Goal: Information Seeking & Learning: Learn about a topic

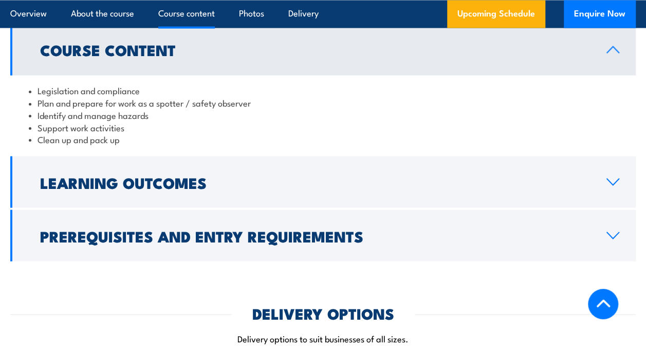
scroll to position [871, 0]
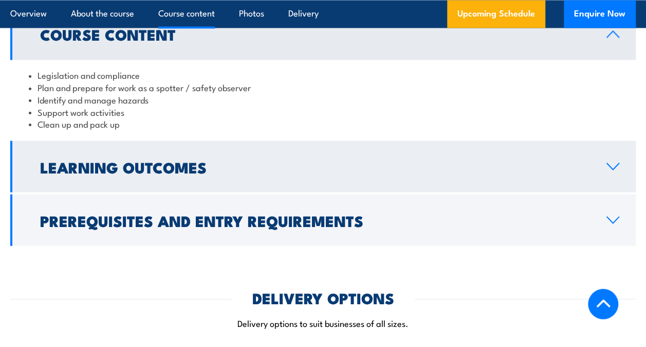
click at [607, 155] on link "Learning Outcomes" at bounding box center [323, 165] width 626 height 51
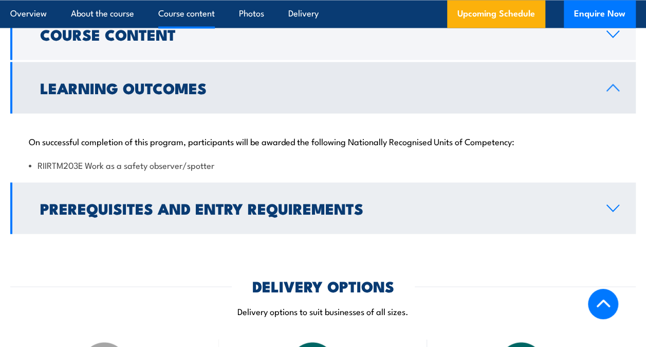
click at [583, 204] on h2 "Prerequisites and Entry Requirements" at bounding box center [315, 207] width 550 height 13
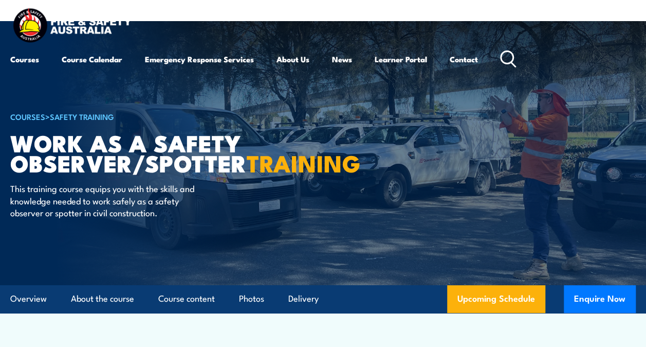
scroll to position [0, 0]
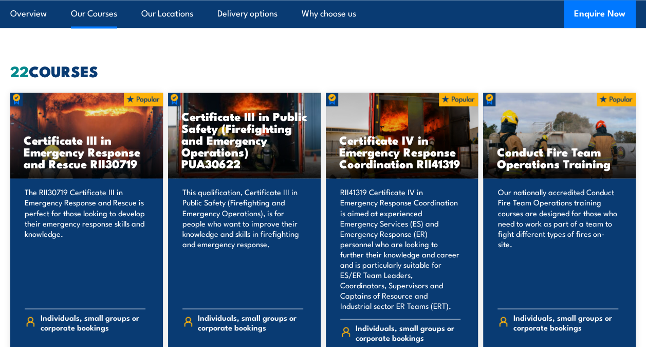
scroll to position [756, 0]
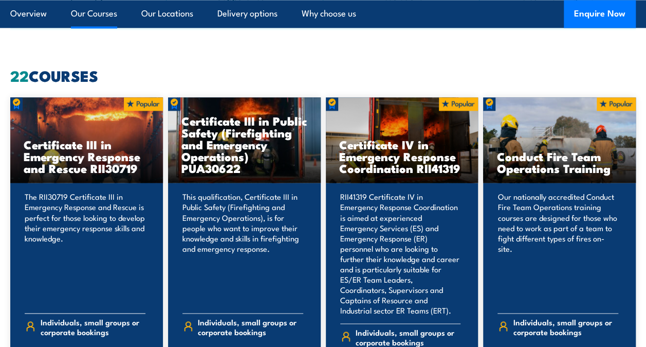
click at [64, 242] on p "The RII30719 Certificate III in Emergency Response and Rescue is perfect for th…" at bounding box center [85, 247] width 121 height 113
click at [65, 206] on p "The RII30719 Certificate III in Emergency Response and Rescue is perfect for th…" at bounding box center [85, 247] width 121 height 113
click at [96, 192] on p "The RII30719 Certificate III in Emergency Response and Rescue is perfect for th…" at bounding box center [85, 247] width 121 height 113
click at [102, 165] on h3 "Certificate III in Emergency Response and Rescue RII30719" at bounding box center [87, 155] width 126 height 35
click at [145, 100] on img at bounding box center [143, 103] width 39 height 13
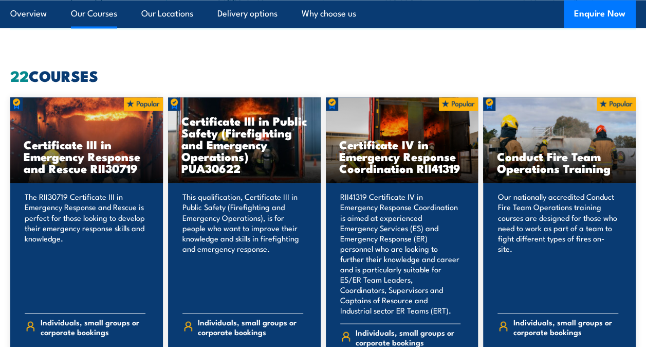
click at [20, 105] on img at bounding box center [16, 103] width 12 height 13
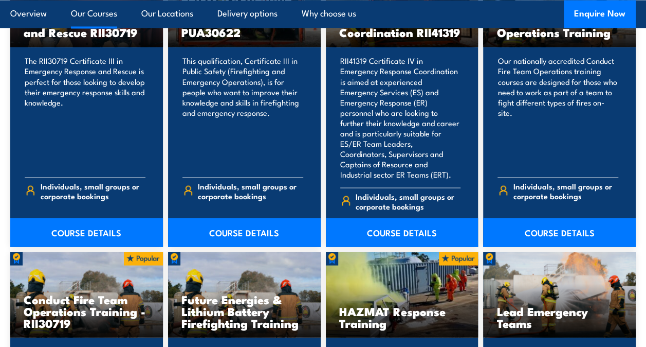
scroll to position [897, 0]
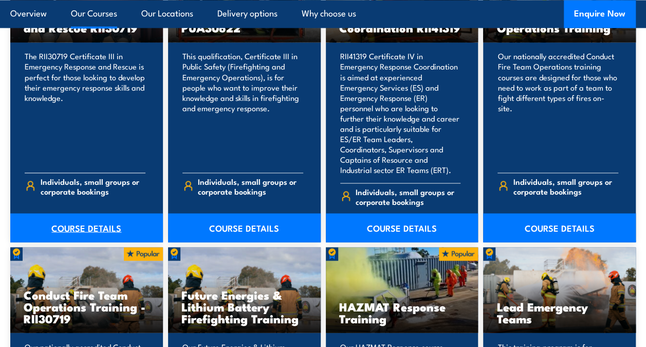
click at [92, 219] on link "COURSE DETAILS" at bounding box center [86, 227] width 153 height 29
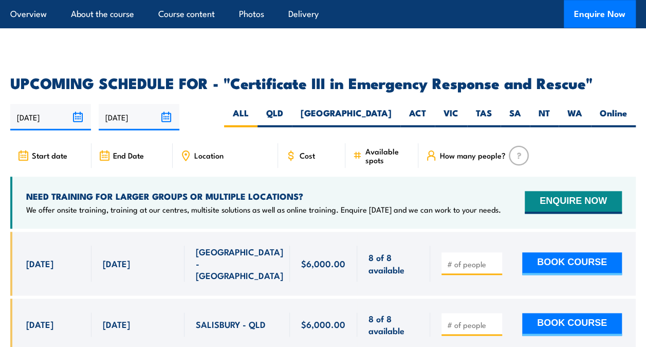
scroll to position [2347, 0]
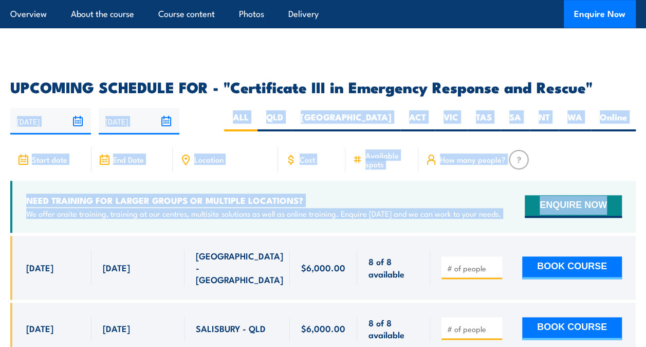
drag, startPoint x: 643, startPoint y: 220, endPoint x: 653, endPoint y: 34, distance: 185.9
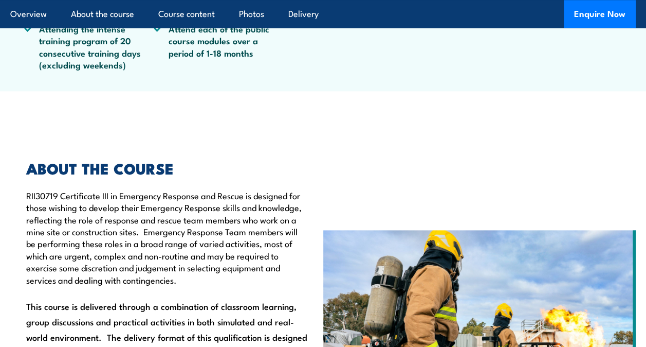
scroll to position [0, 0]
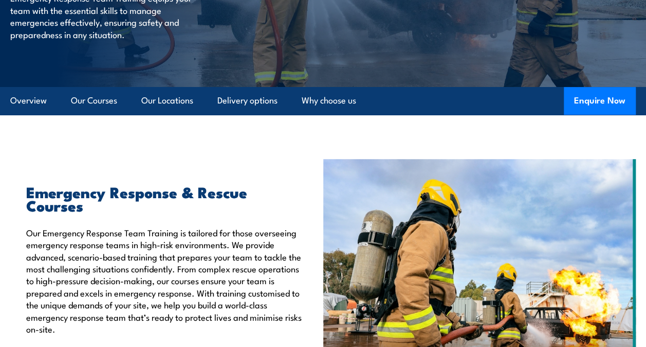
scroll to position [210, 0]
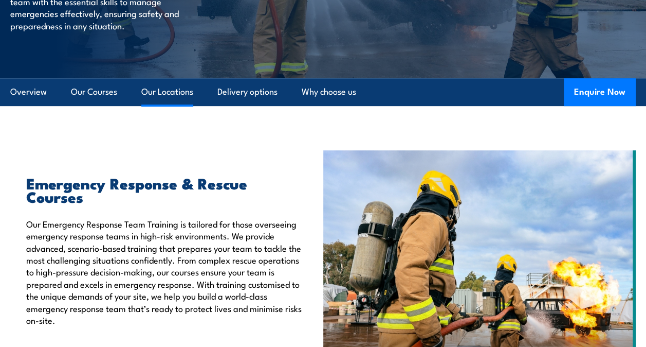
click at [176, 95] on link "Our Locations" at bounding box center [167, 91] width 52 height 27
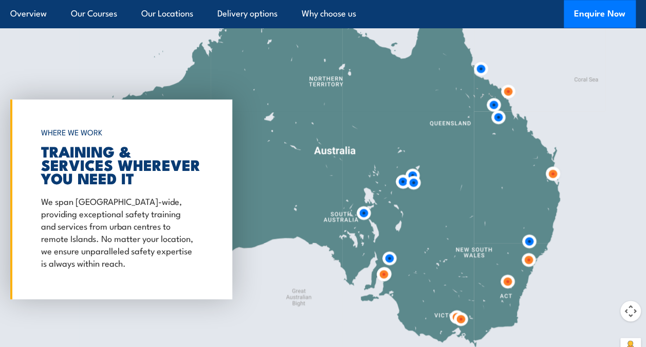
scroll to position [2443, 0]
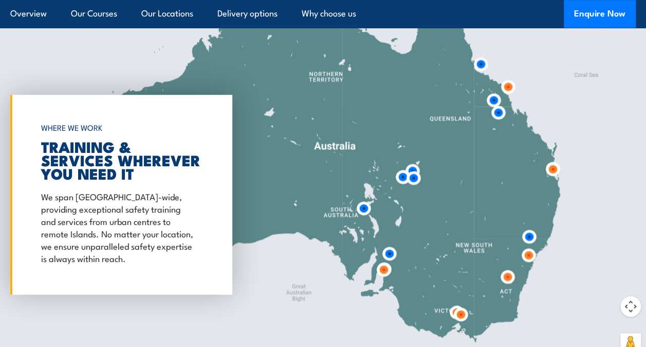
click at [458, 304] on img at bounding box center [460, 313] width 19 height 19
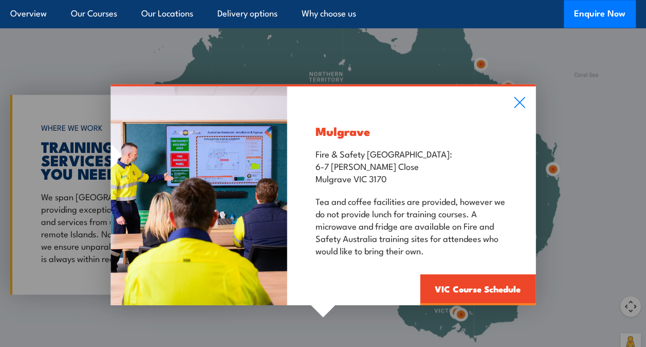
click at [453, 294] on div "Mulgrave Fire & Safety Australia: 6-7 Hartnett Close Mulgrave VIC 3170 Tea and …" at bounding box center [323, 194] width 646 height 342
click at [519, 97] on icon at bounding box center [520, 102] width 12 height 11
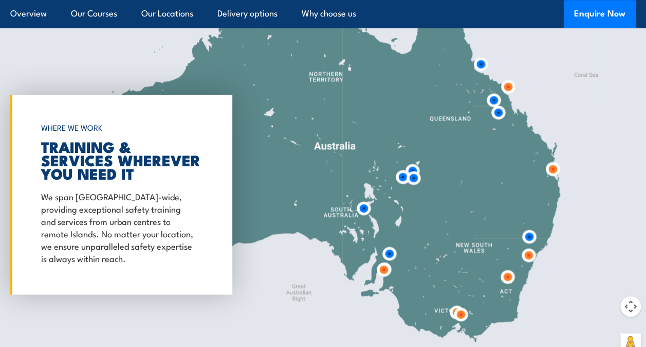
click at [452, 304] on img at bounding box center [460, 313] width 19 height 19
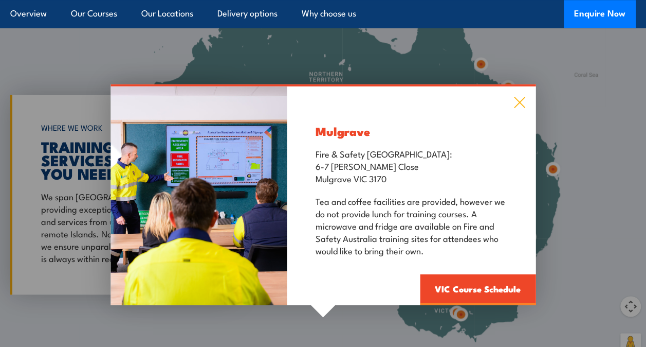
click at [520, 97] on icon at bounding box center [520, 102] width 12 height 11
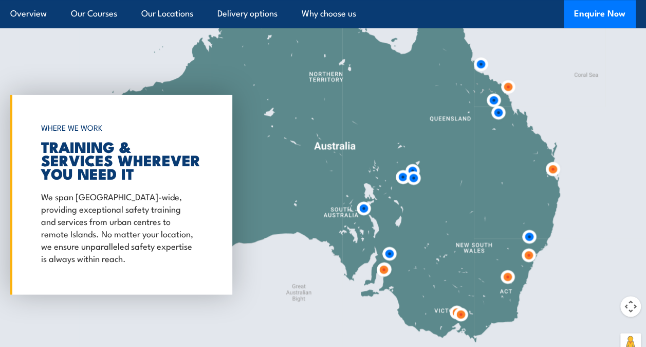
click at [460, 306] on img at bounding box center [460, 313] width 19 height 19
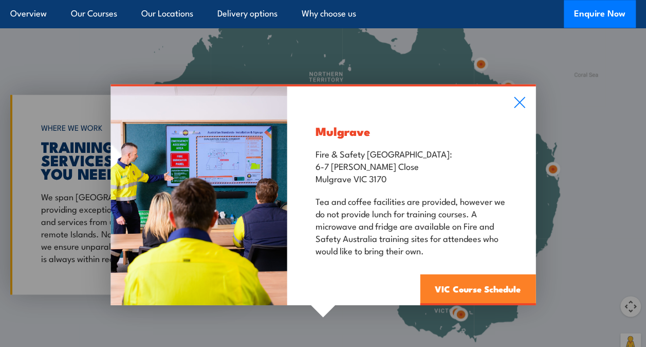
click at [468, 276] on link "VIC Course Schedule" at bounding box center [478, 289] width 116 height 31
click at [466, 278] on link "VIC Course Schedule" at bounding box center [478, 289] width 116 height 31
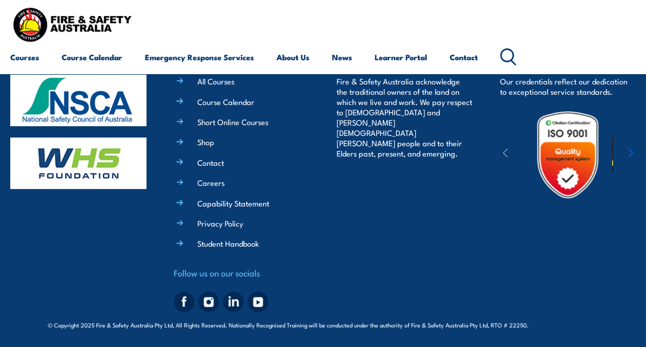
scroll to position [6020, 0]
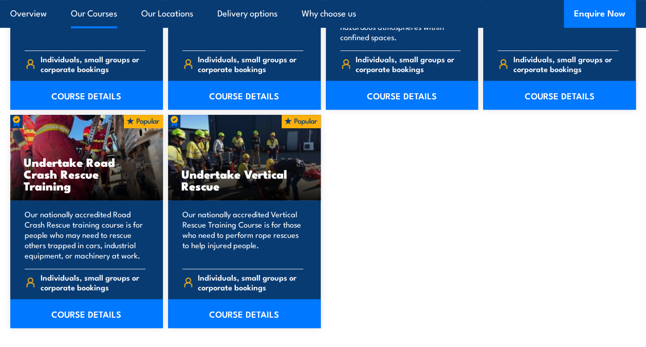
scroll to position [2032, 0]
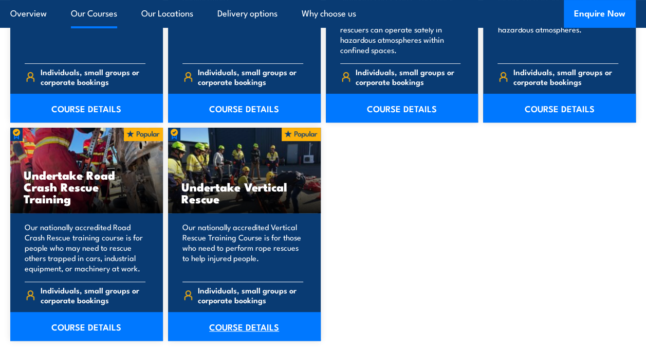
click at [246, 312] on link "COURSE DETAILS" at bounding box center [244, 326] width 153 height 29
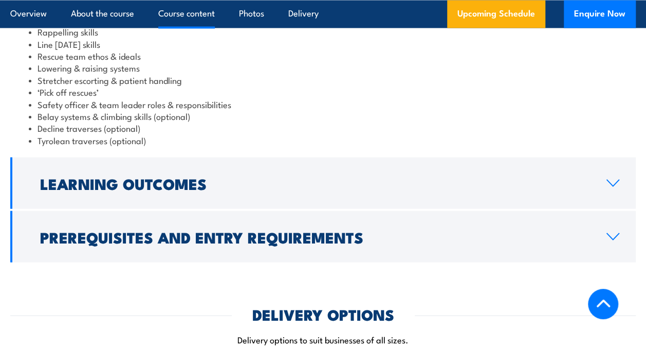
scroll to position [972, 0]
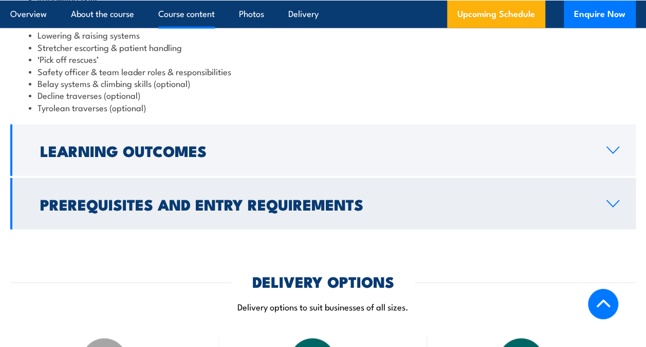
click at [396, 186] on link "Prerequisites and Entry Requirements" at bounding box center [323, 203] width 626 height 51
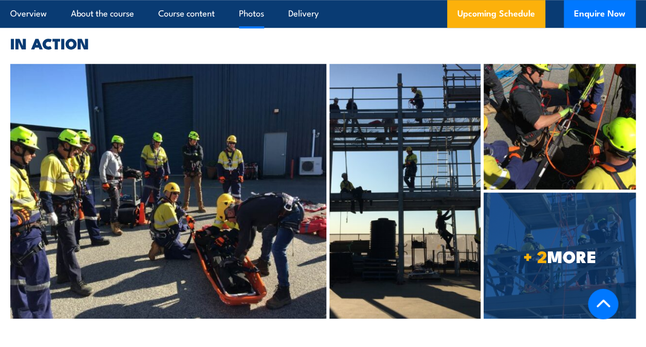
scroll to position [2321, 0]
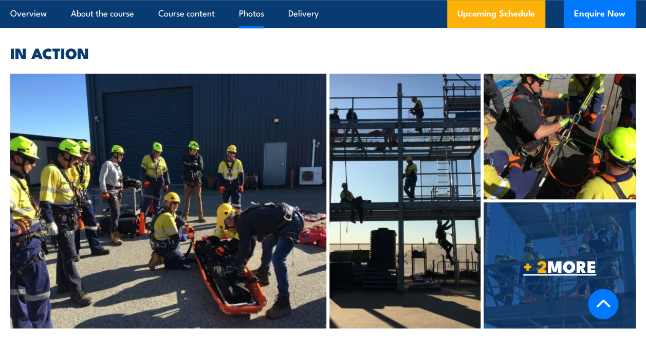
click at [550, 258] on span "+ 2 MORE" at bounding box center [560, 265] width 152 height 14
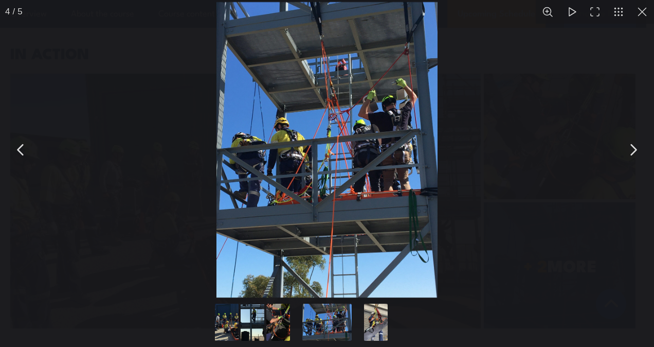
click at [630, 146] on button "You can close this modal content with the ESC key" at bounding box center [633, 150] width 26 height 26
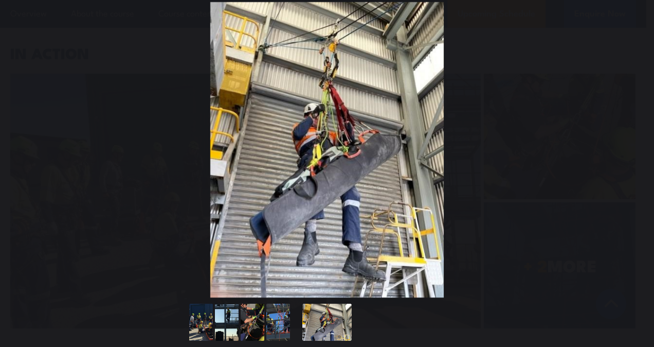
click at [631, 146] on button "You can close this modal content with the ESC key" at bounding box center [633, 150] width 26 height 26
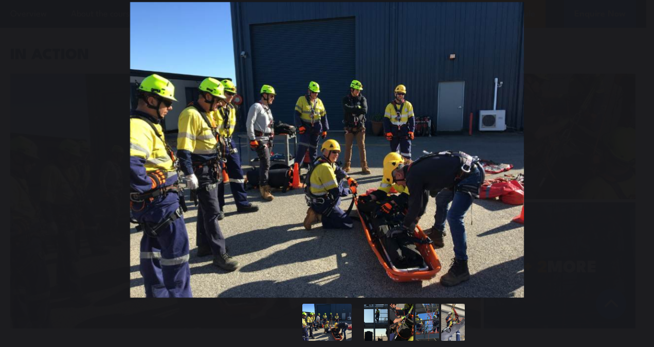
click at [631, 146] on button "You can close this modal content with the ESC key" at bounding box center [633, 150] width 26 height 26
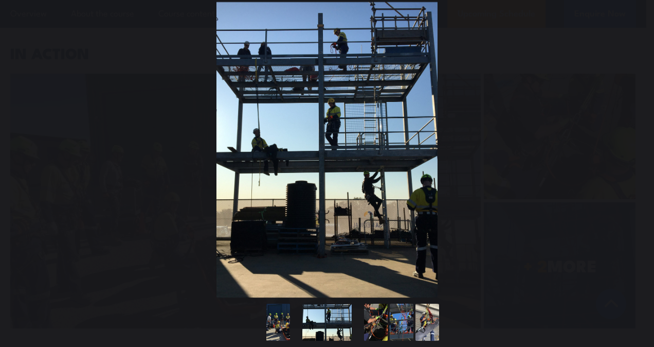
click at [631, 146] on button "You can close this modal content with the ESC key" at bounding box center [633, 150] width 26 height 26
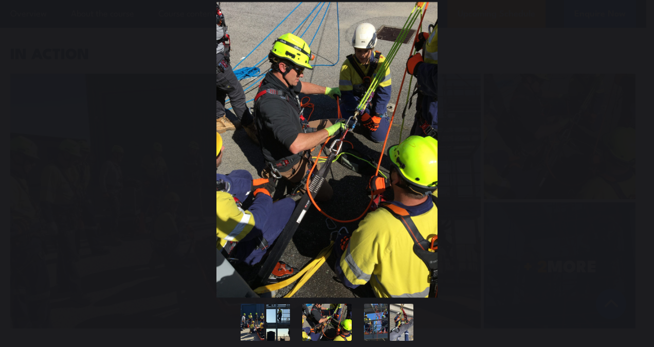
click at [631, 146] on button "You can close this modal content with the ESC key" at bounding box center [633, 150] width 26 height 26
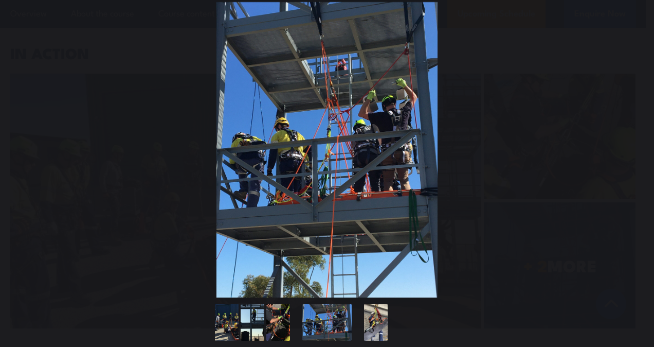
click at [631, 146] on button "You can close this modal content with the ESC key" at bounding box center [633, 150] width 26 height 26
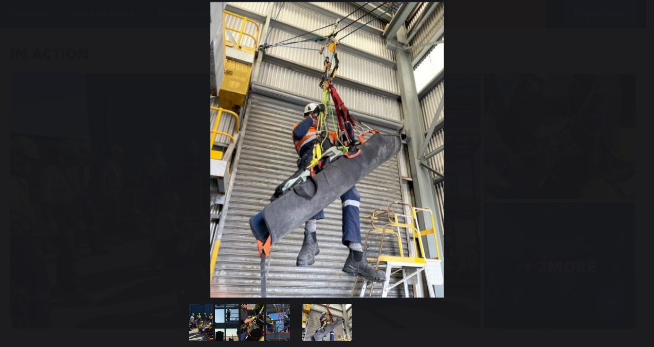
click at [631, 146] on button "You can close this modal content with the ESC key" at bounding box center [633, 150] width 26 height 26
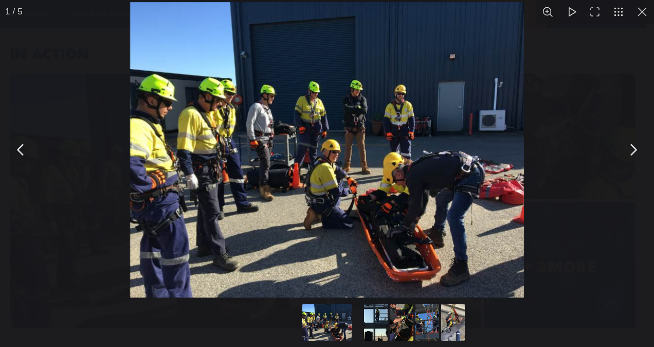
click at [644, 17] on button "You can close this modal content with the ESC key" at bounding box center [642, 12] width 24 height 24
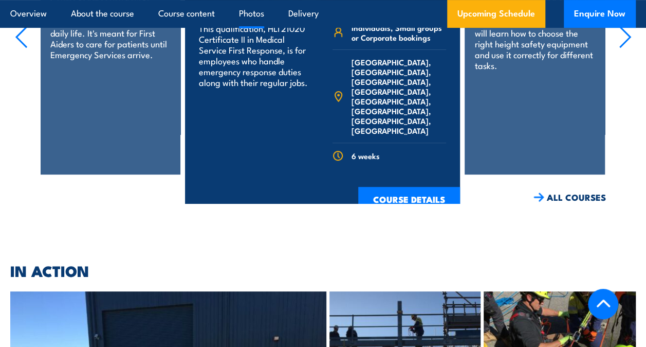
scroll to position [2321, 0]
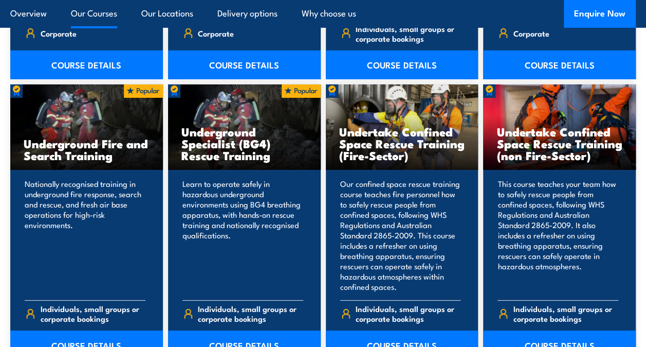
scroll to position [1778, 0]
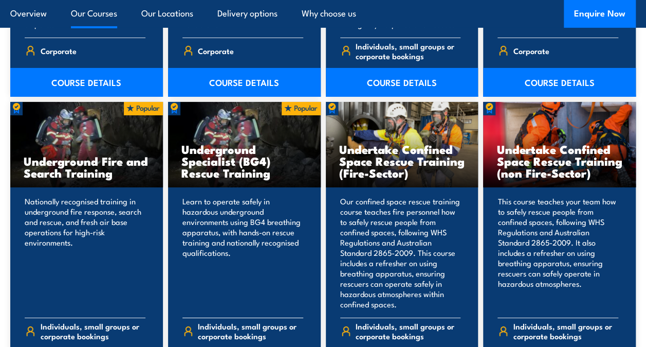
click at [239, 187] on div "Learn to operate safely in hazardous underground environments using BG4 breathi…" at bounding box center [244, 281] width 153 height 189
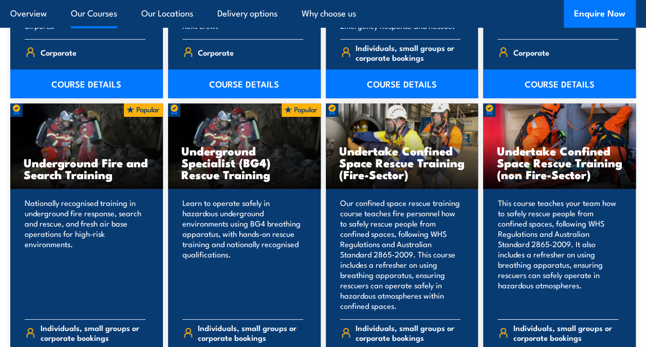
scroll to position [1778, 0]
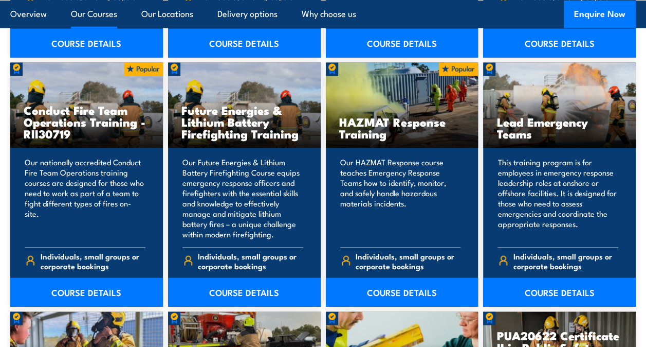
scroll to position [1059, 0]
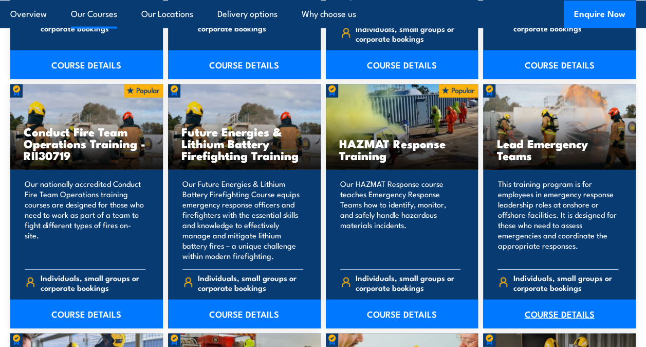
click at [576, 308] on link "COURSE DETAILS" at bounding box center [559, 313] width 153 height 29
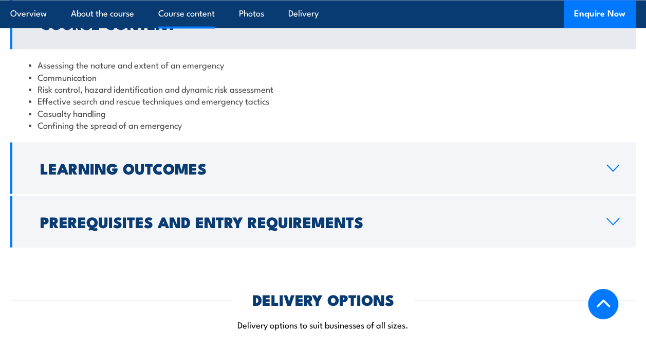
scroll to position [917, 0]
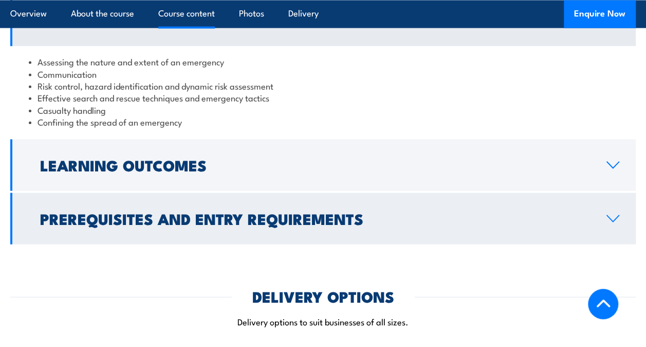
click at [559, 216] on h2 "Prerequisites and Entry Requirements" at bounding box center [315, 217] width 550 height 13
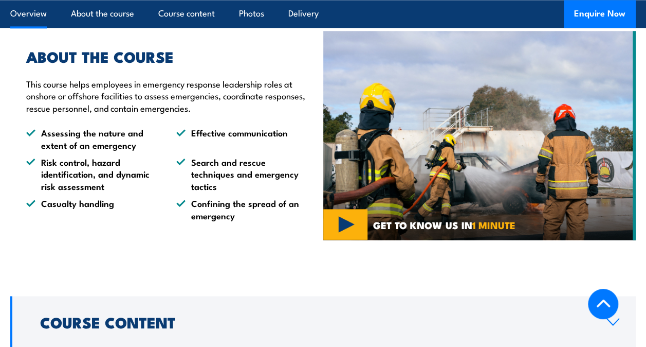
scroll to position [386, 0]
